Goal: Task Accomplishment & Management: Complete application form

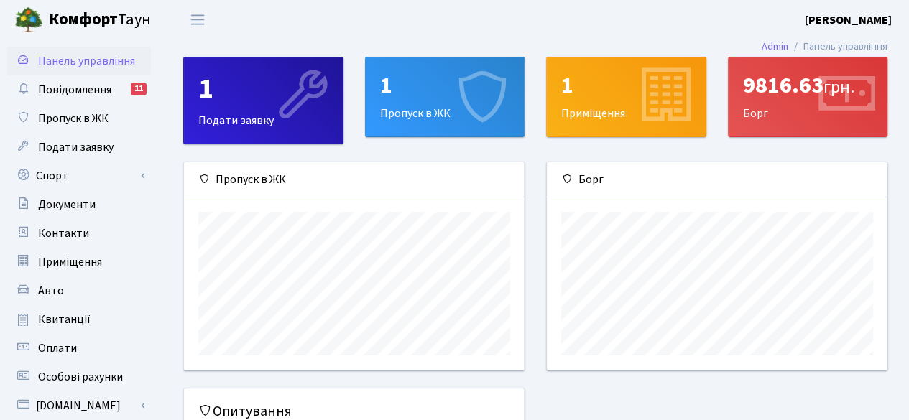
scroll to position [207, 341]
click at [469, 99] on icon at bounding box center [482, 97] width 68 height 68
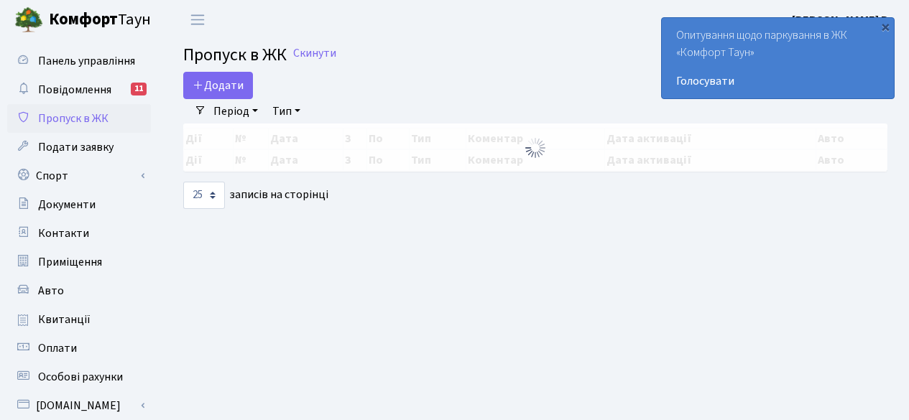
select select "25"
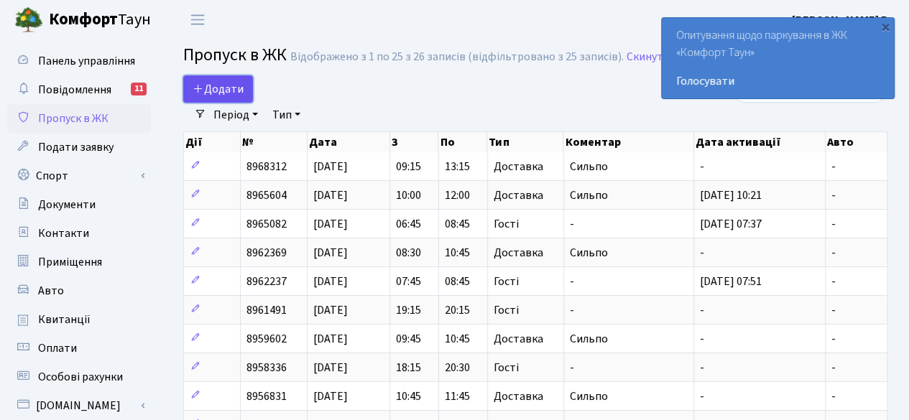
click at [223, 83] on span "Додати" at bounding box center [218, 89] width 51 height 16
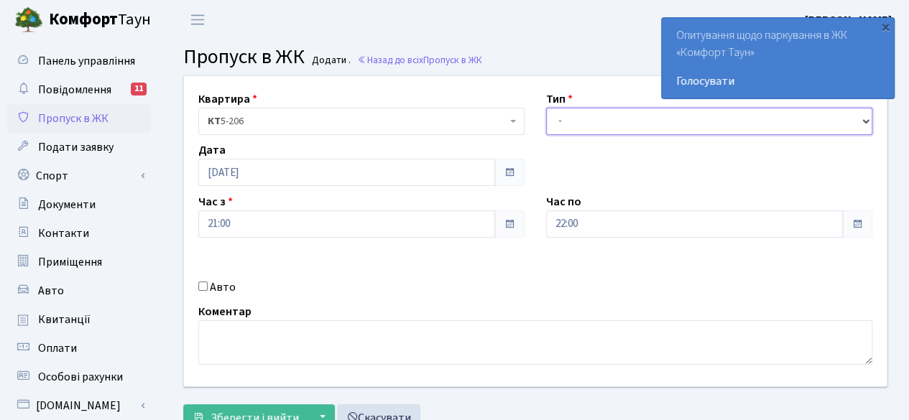
click at [602, 119] on select "- Доставка Таксі Гості Сервіс" at bounding box center [709, 121] width 326 height 27
select select "1"
click at [546, 108] on select "- Доставка Таксі Гості Сервіс" at bounding box center [709, 121] width 326 height 27
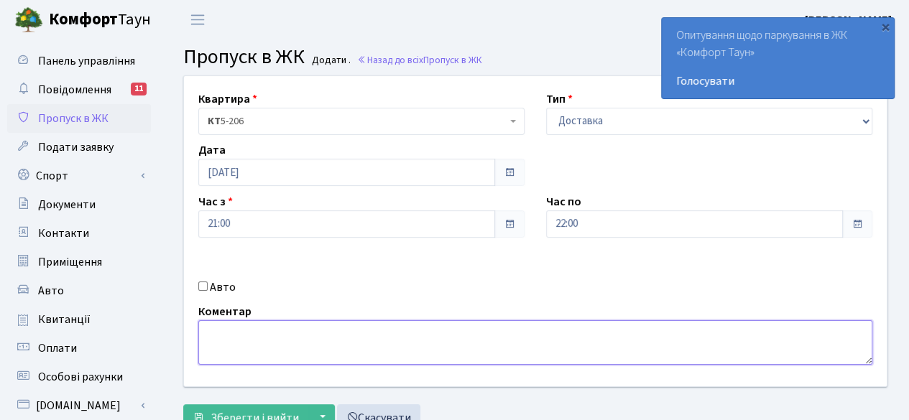
click at [254, 351] on textarea at bounding box center [535, 342] width 674 height 45
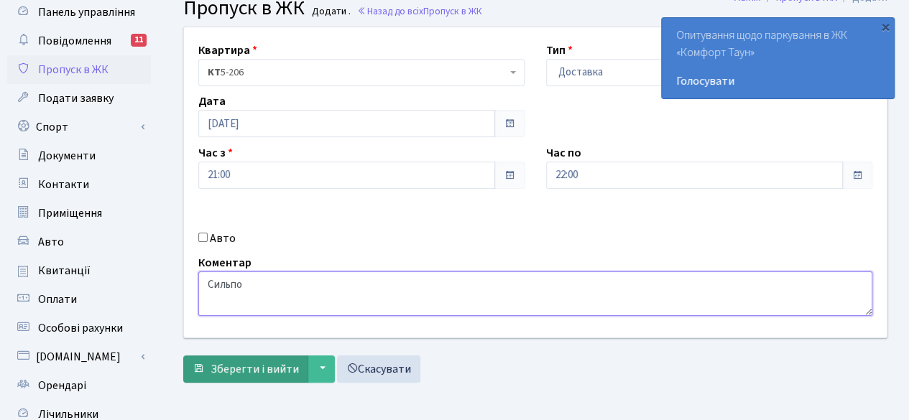
scroll to position [72, 0]
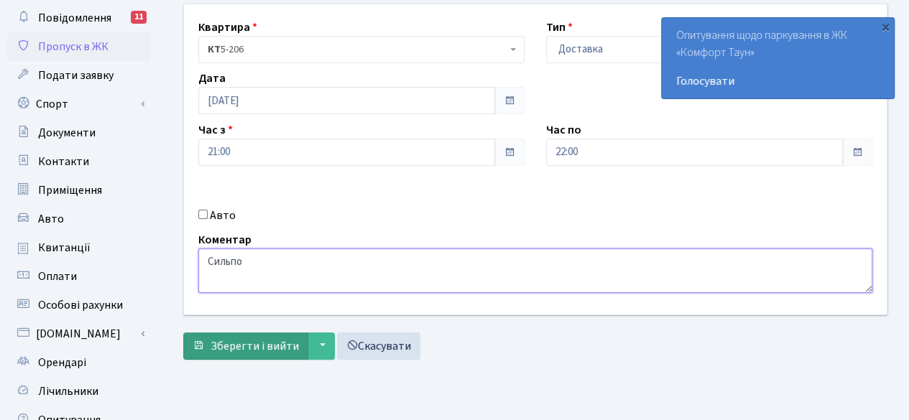
type textarea "Сильпо"
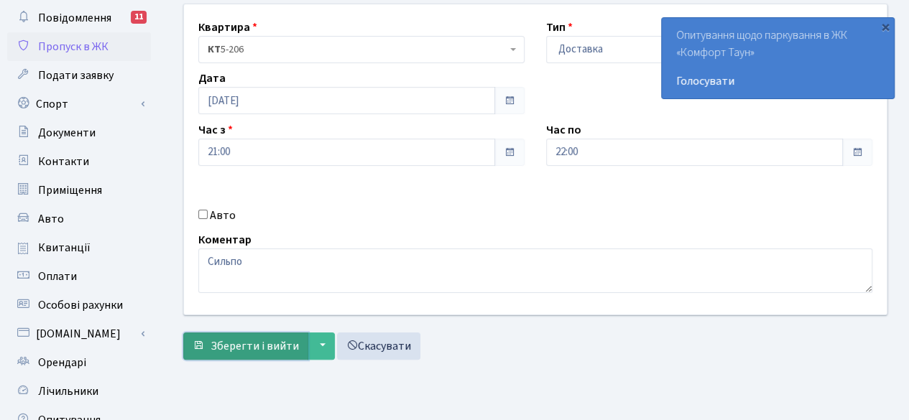
click at [245, 339] on span "Зберегти і вийти" at bounding box center [255, 346] width 88 height 16
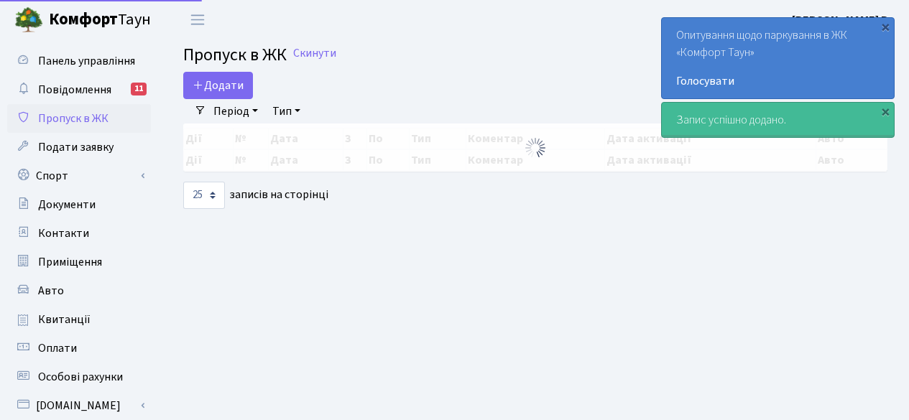
select select "25"
